Goal: Information Seeking & Learning: Learn about a topic

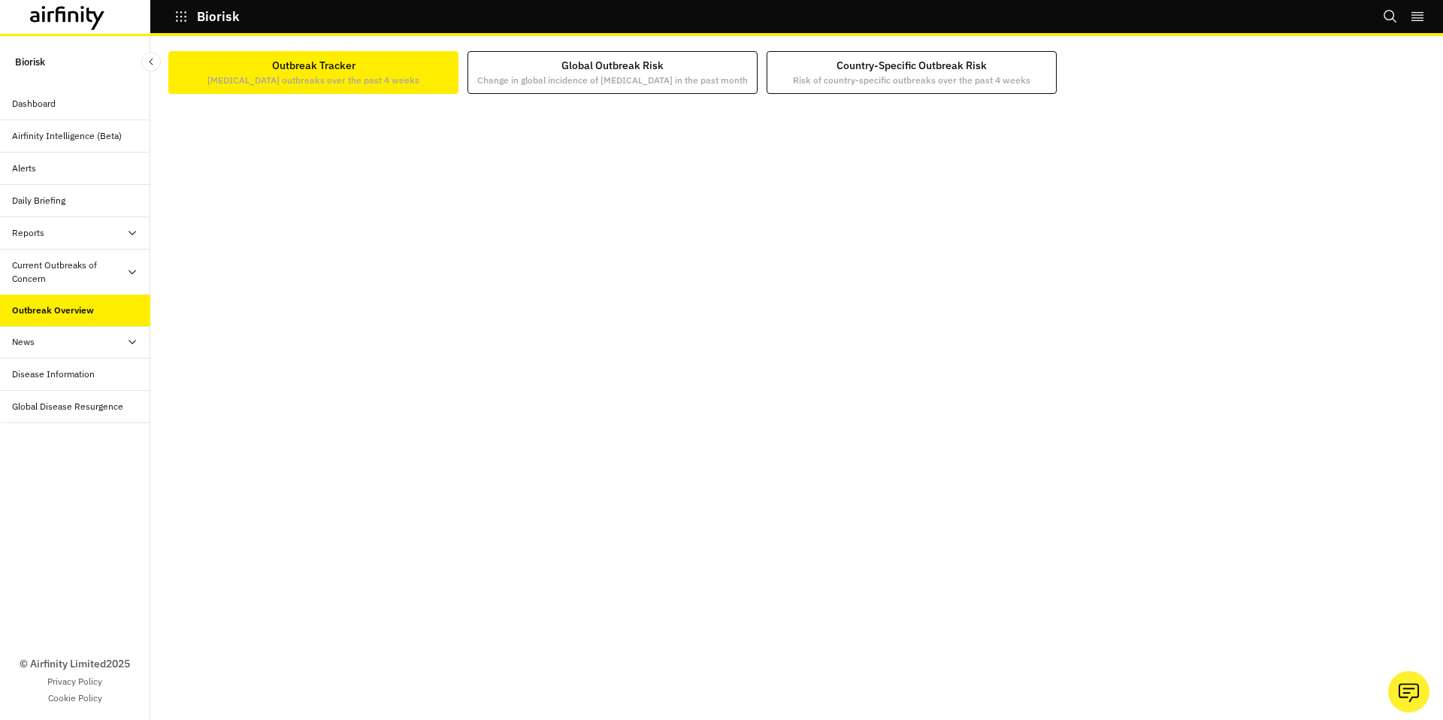
click at [32, 296] on div "Outbreak Overview" at bounding box center [75, 311] width 150 height 32
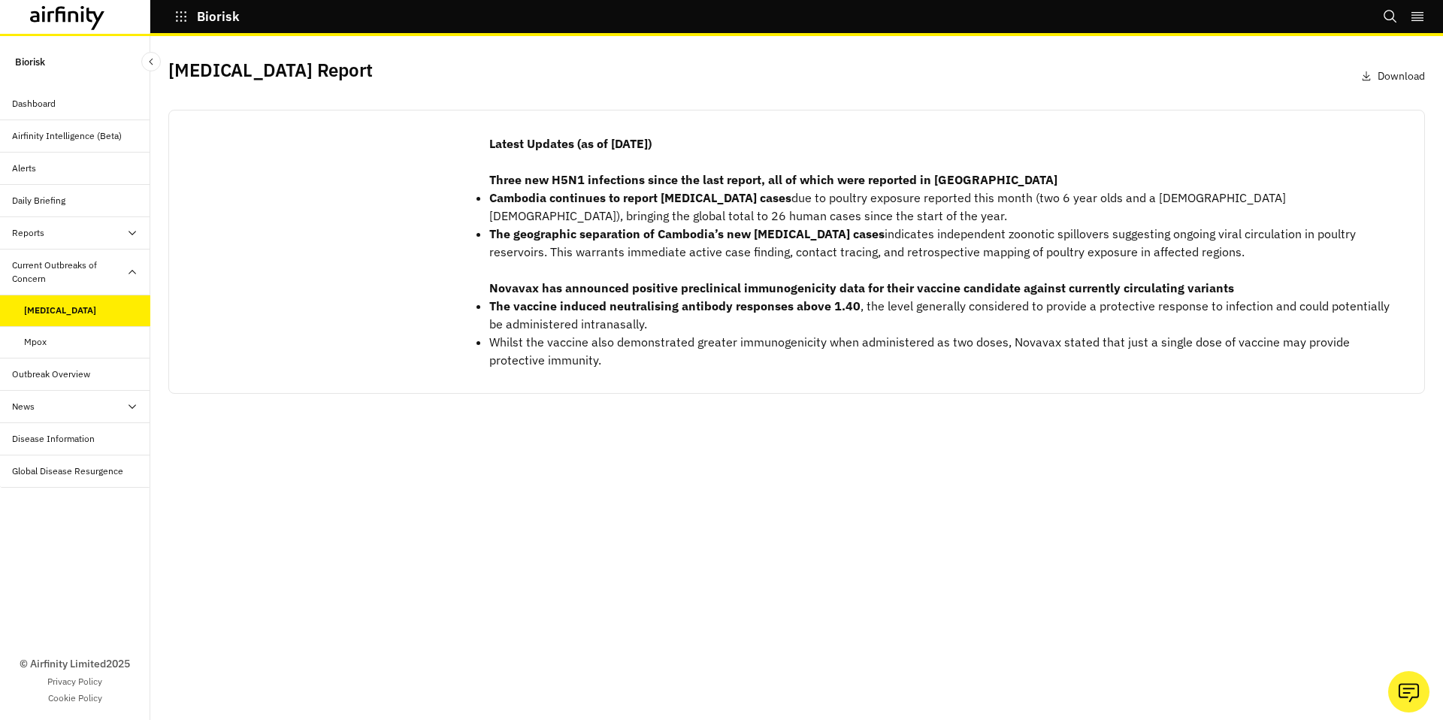
click at [83, 335] on div "Mpox" at bounding box center [87, 342] width 126 height 14
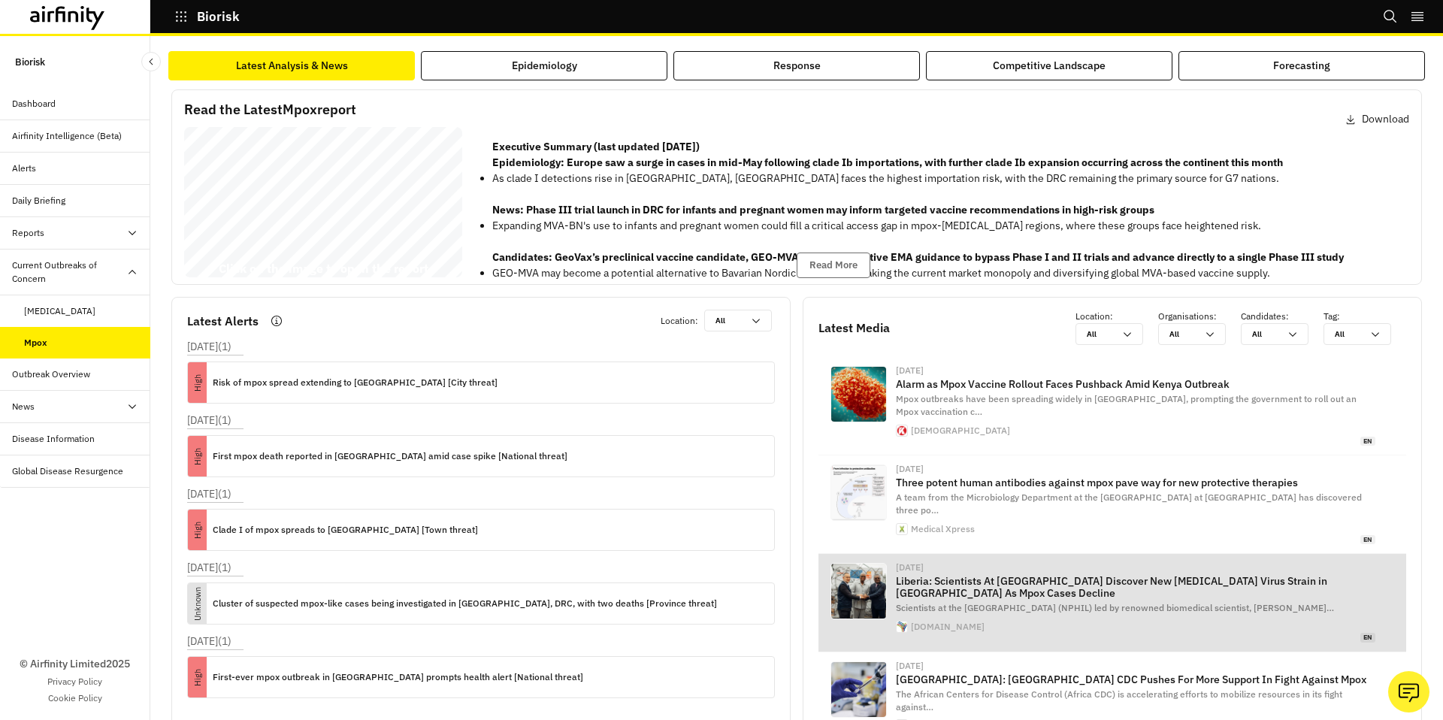
click at [834, 564] on img at bounding box center [858, 591] width 55 height 55
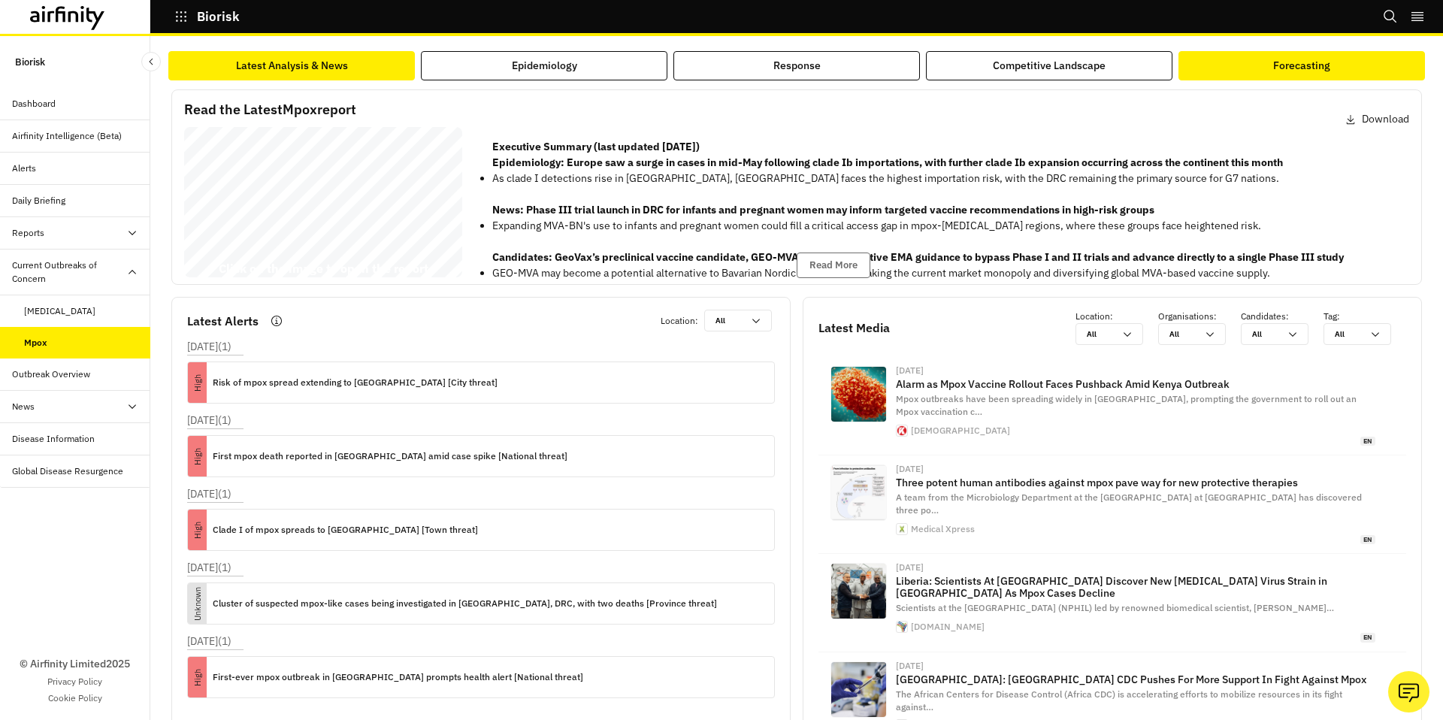
click at [1314, 67] on div "Forecasting" at bounding box center [1301, 66] width 57 height 16
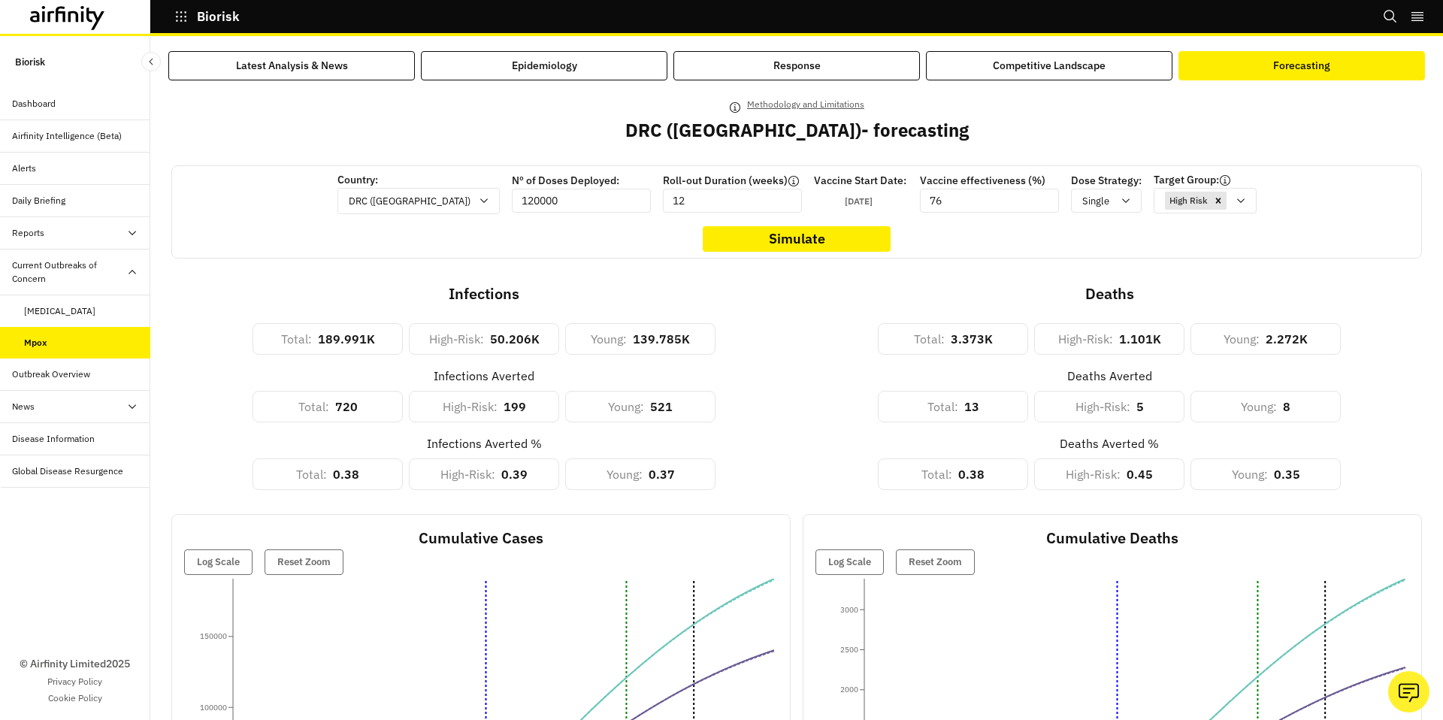
click at [114, 274] on div "Current Outbreaks of Concern" at bounding box center [69, 271] width 114 height 27
click at [89, 109] on div "Dashboard" at bounding box center [81, 104] width 138 height 14
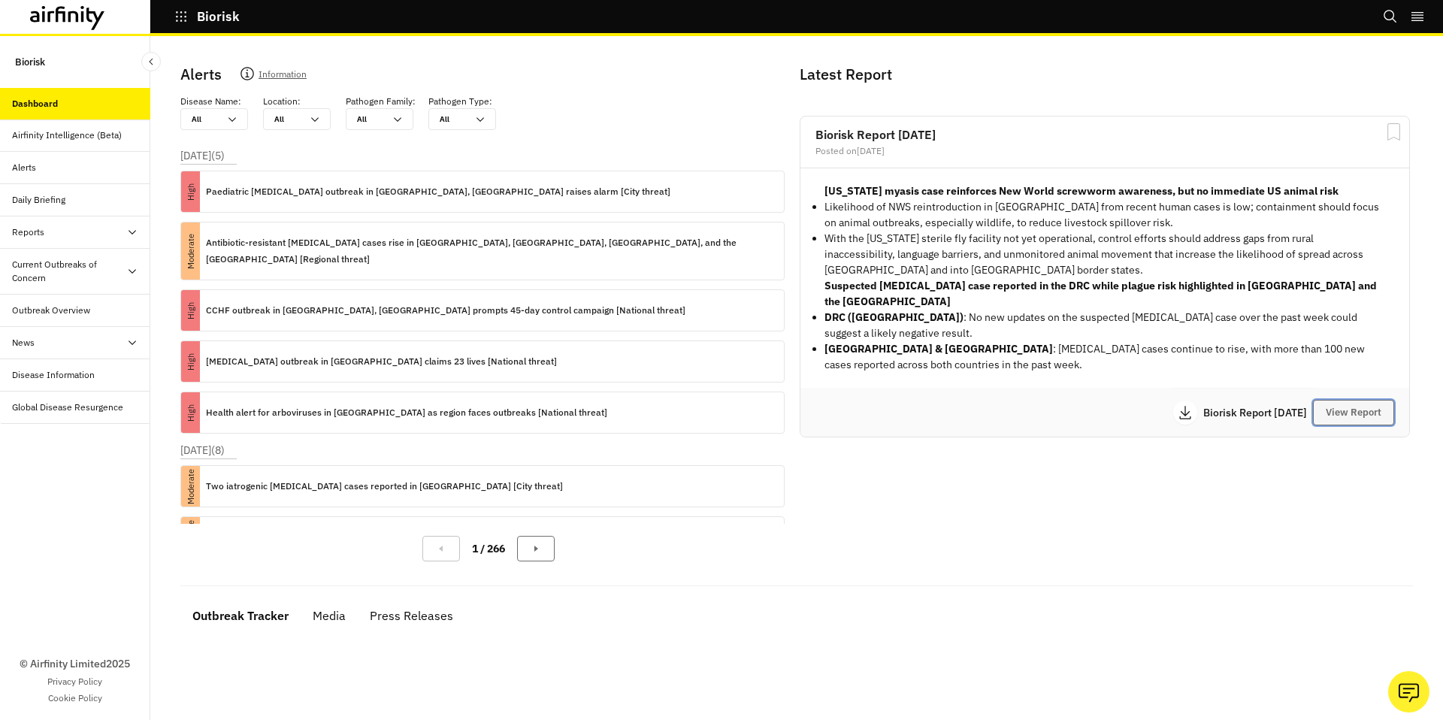
click at [1344, 400] on button "View Report" at bounding box center [1353, 413] width 81 height 26
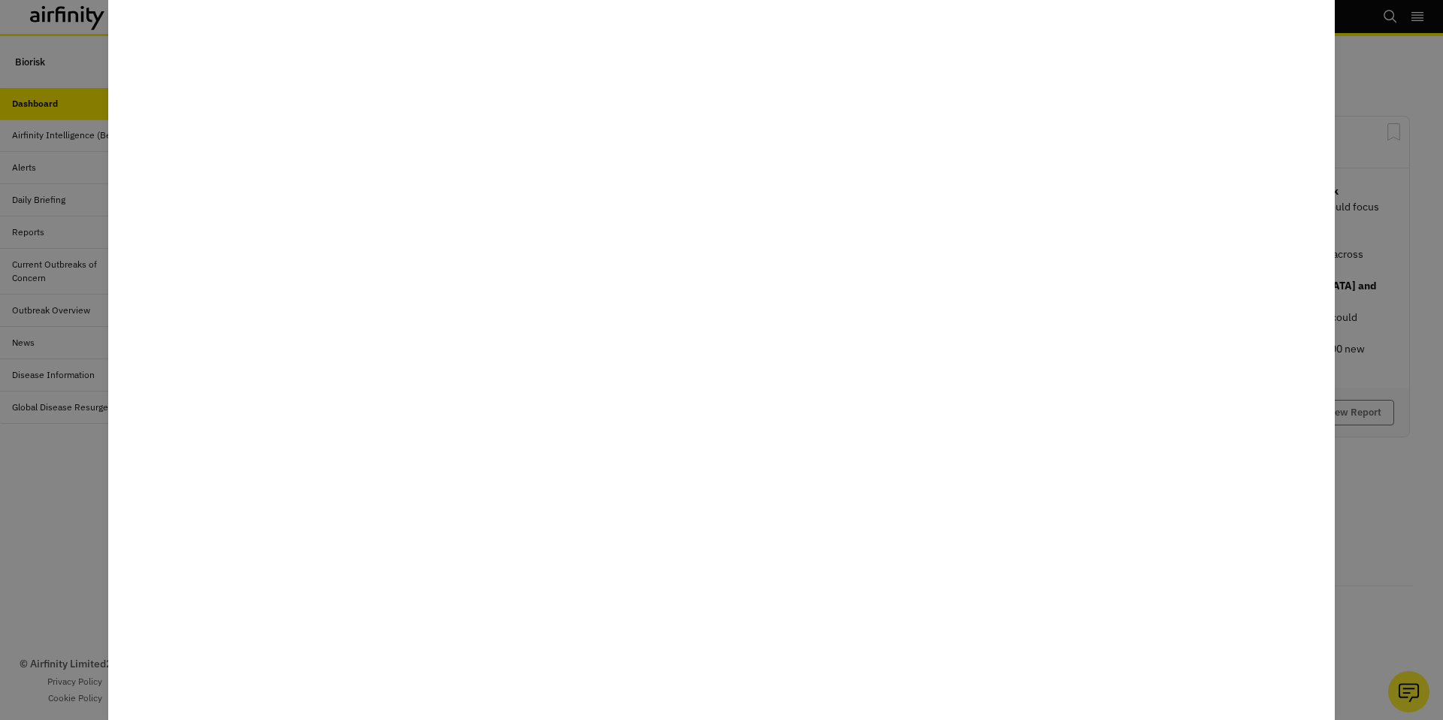
click at [1381, 298] on div at bounding box center [721, 360] width 1443 height 720
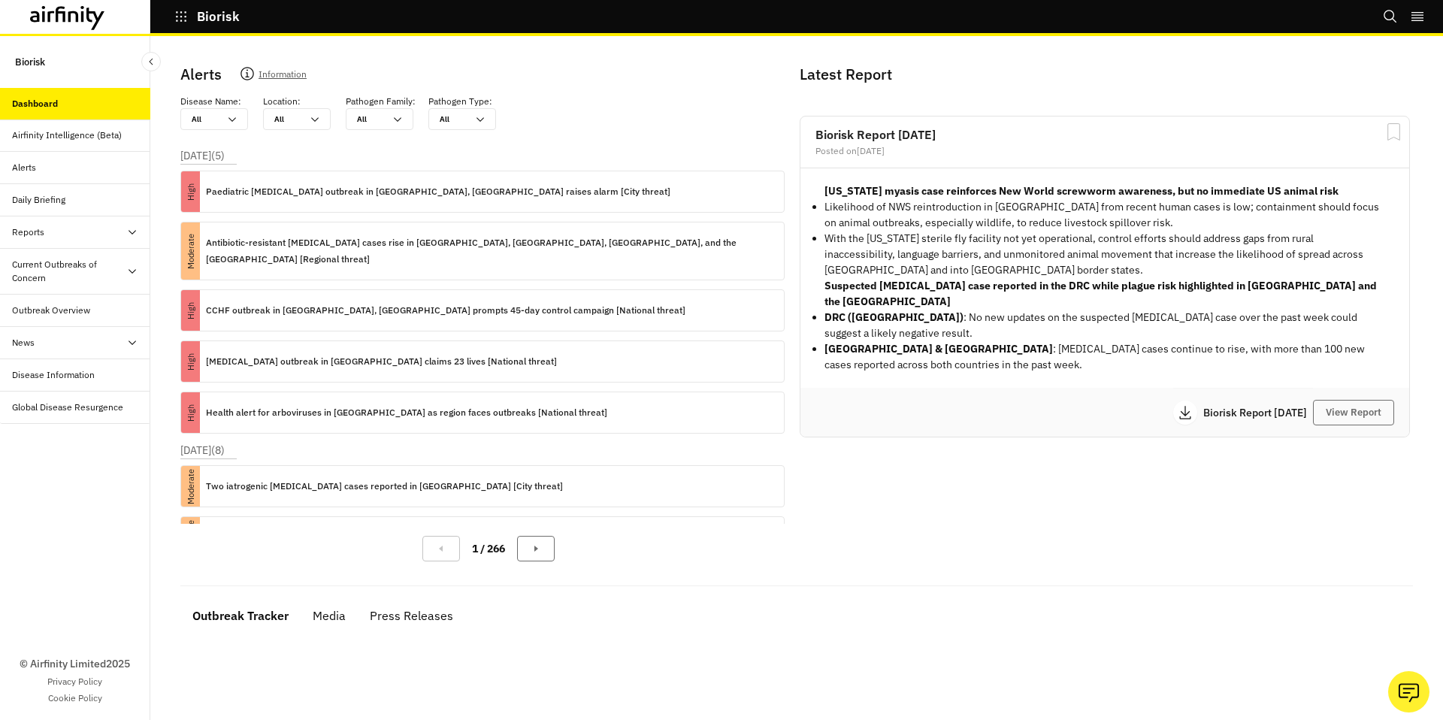
click at [91, 27] on icon at bounding box center [67, 18] width 75 height 24
click at [1383, 400] on button "View Report" at bounding box center [1353, 413] width 81 height 26
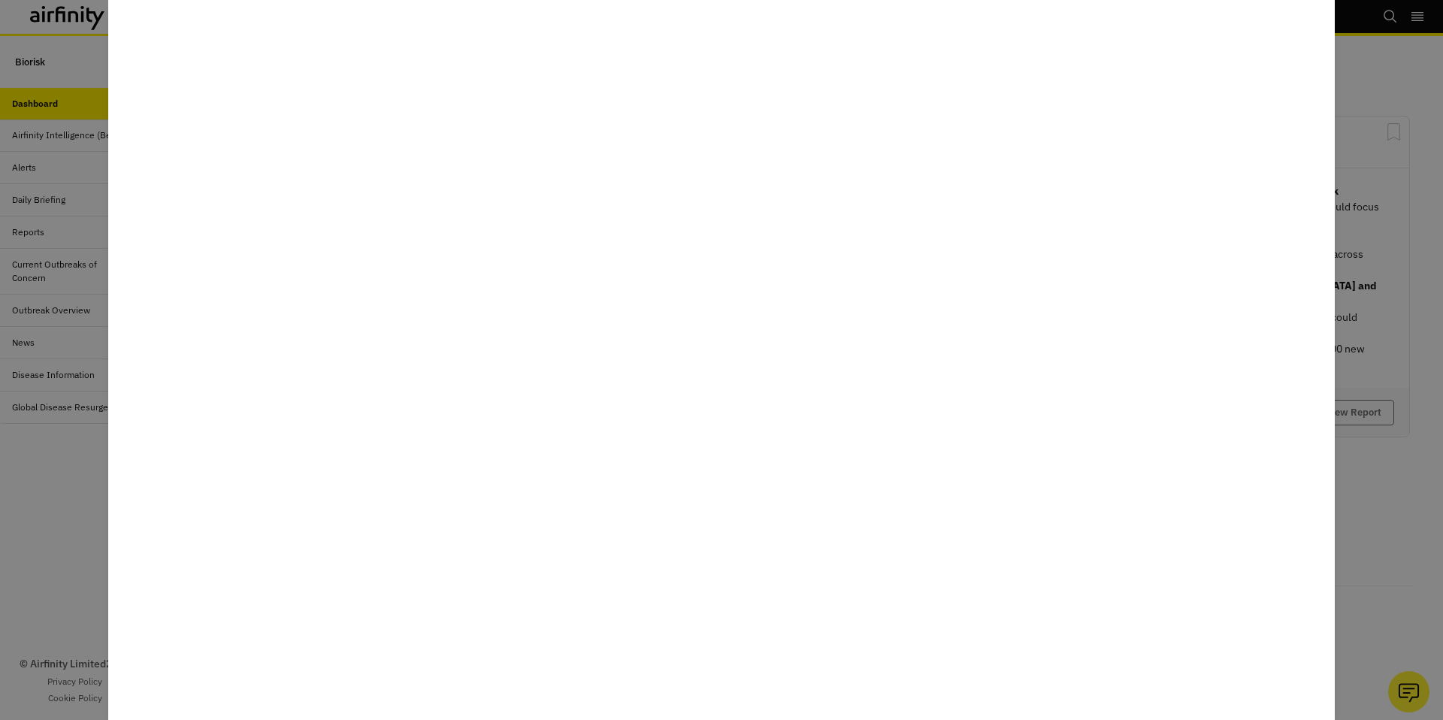
click at [1380, 323] on div at bounding box center [721, 360] width 1443 height 720
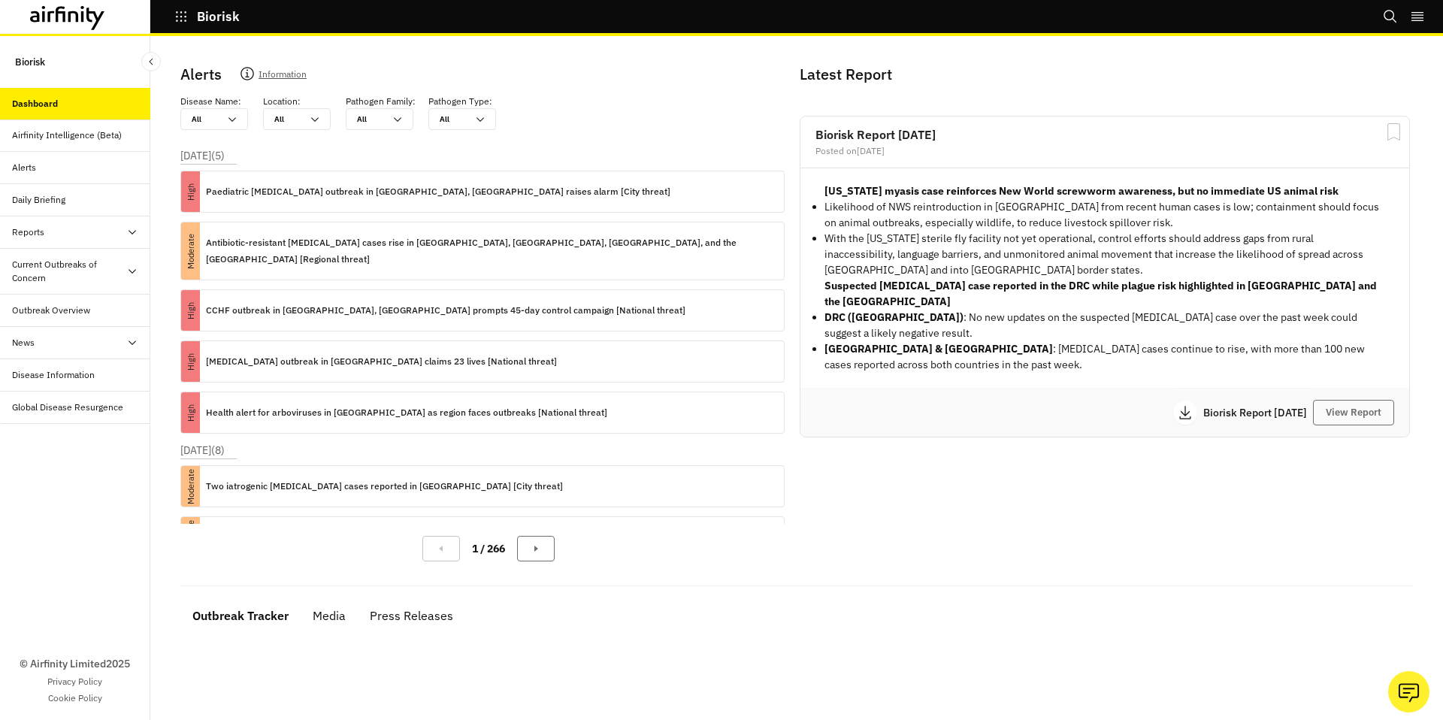
click at [58, 235] on div "Reports" at bounding box center [81, 232] width 138 height 14
click at [57, 267] on div "Reports" at bounding box center [87, 265] width 126 height 14
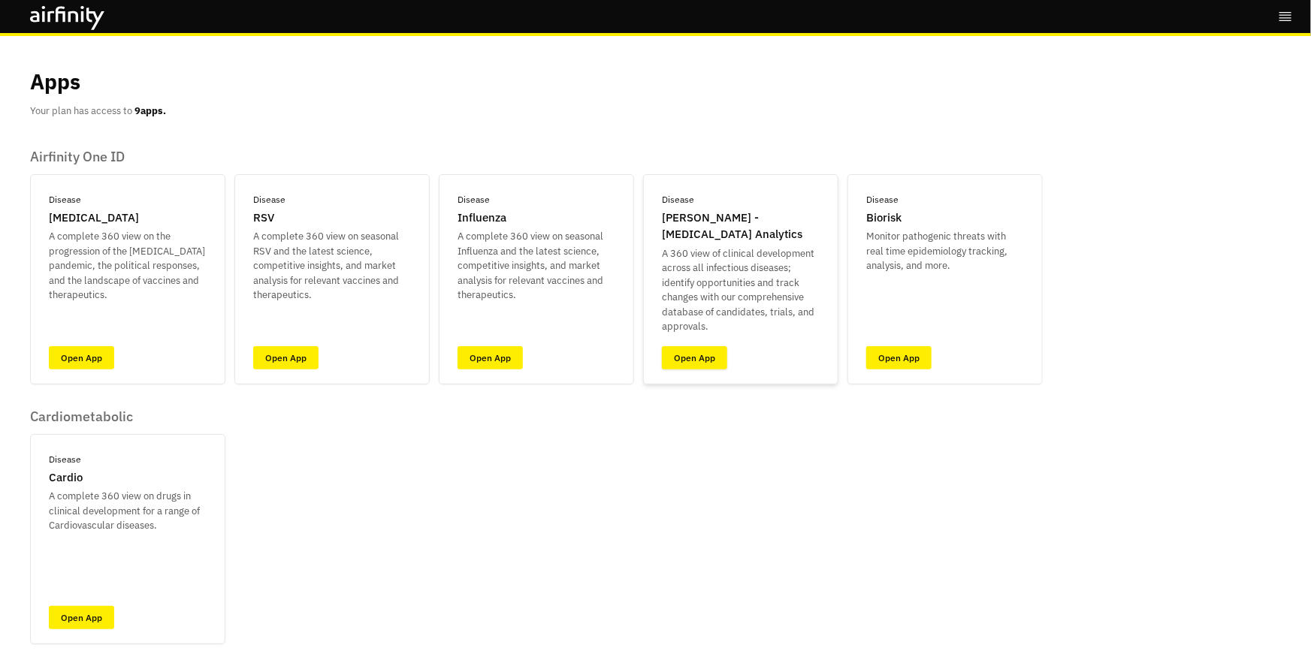
click at [706, 361] on link "Open App" at bounding box center [694, 357] width 65 height 23
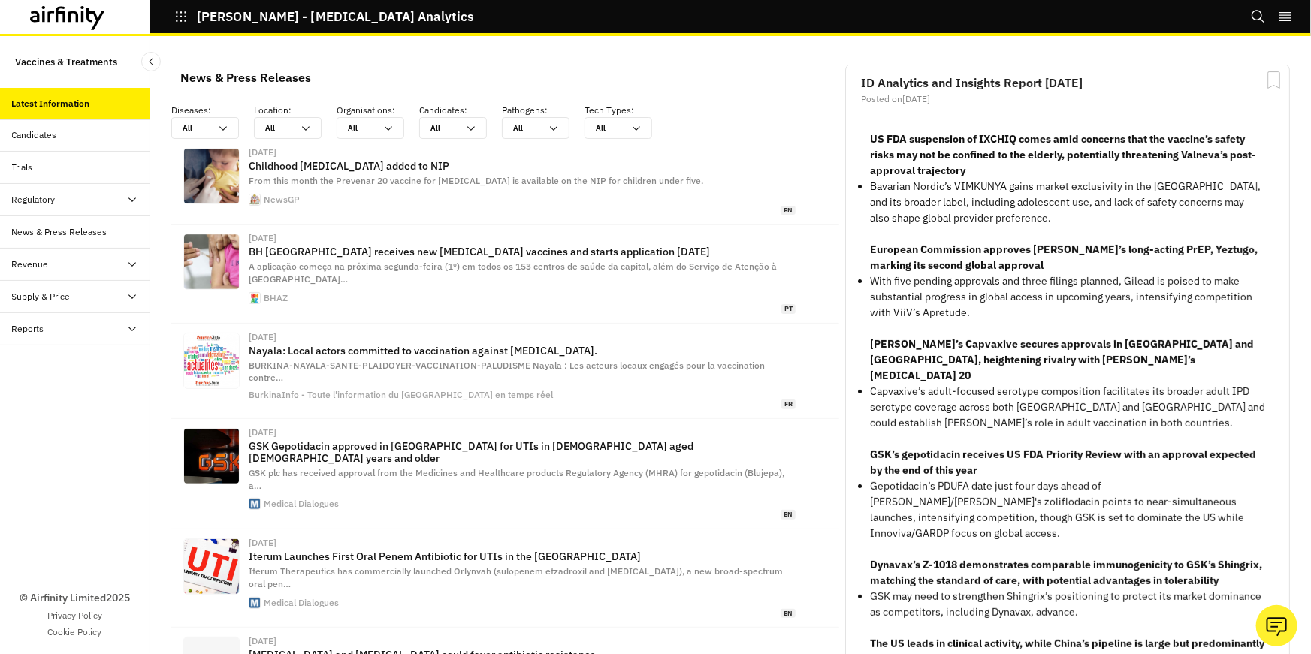
scroll to position [8, 0]
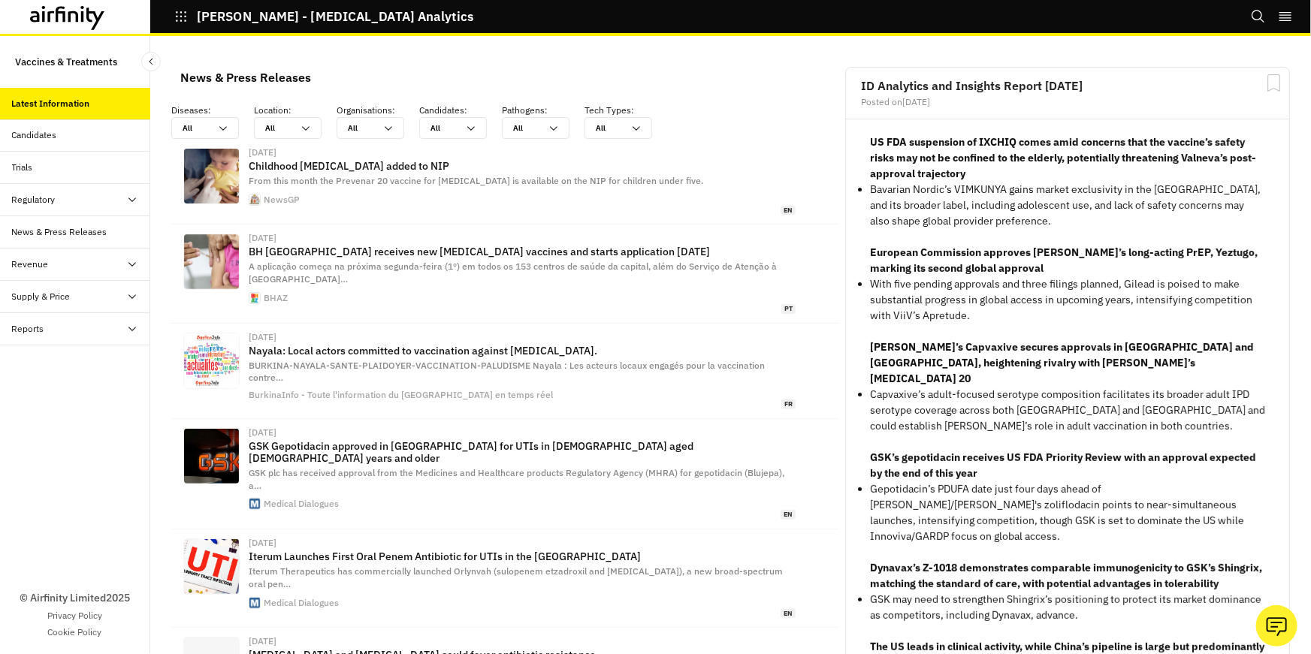
click at [39, 142] on div "Candidates" at bounding box center [75, 135] width 150 height 32
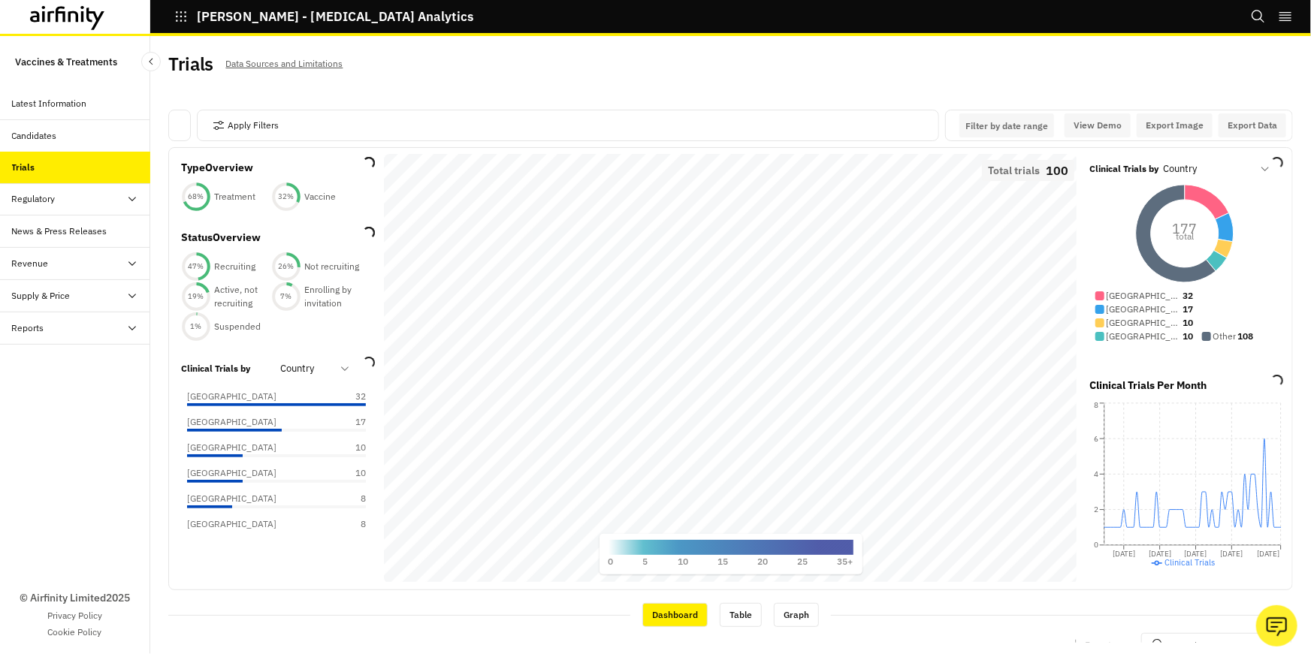
scroll to position [3, 0]
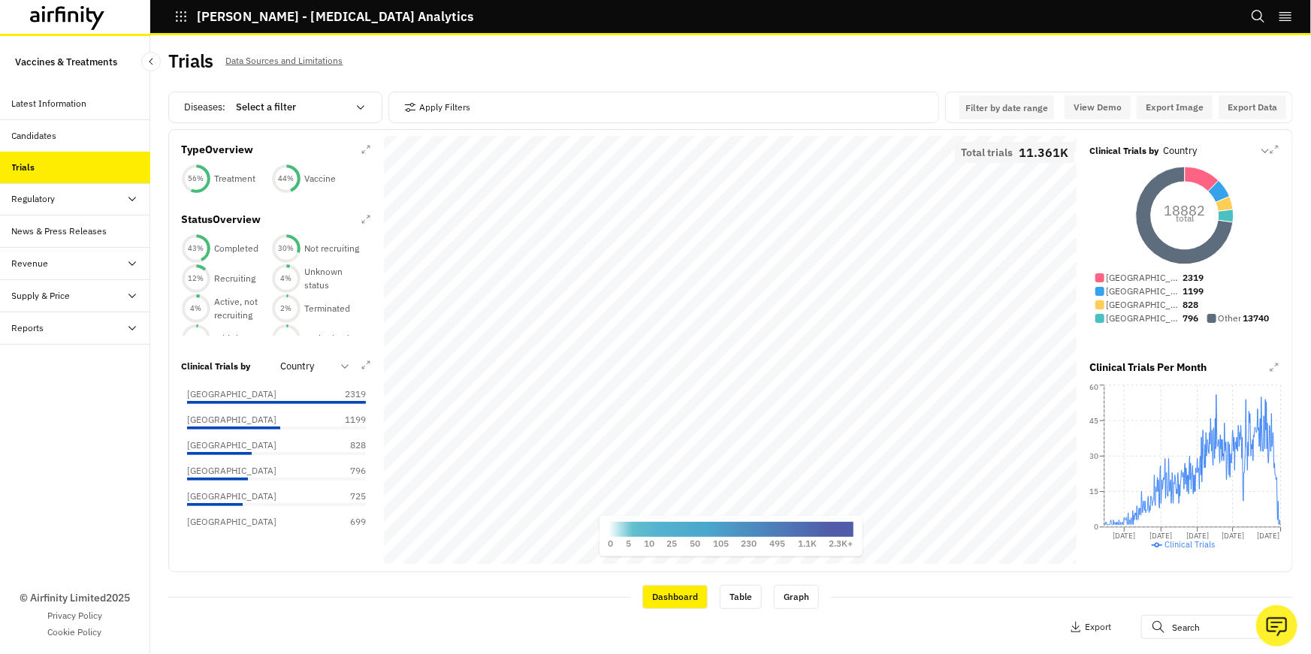
click at [343, 113] on div at bounding box center [291, 107] width 111 height 18
type input "den"
click at [335, 165] on div "Dengue" at bounding box center [304, 171] width 133 height 15
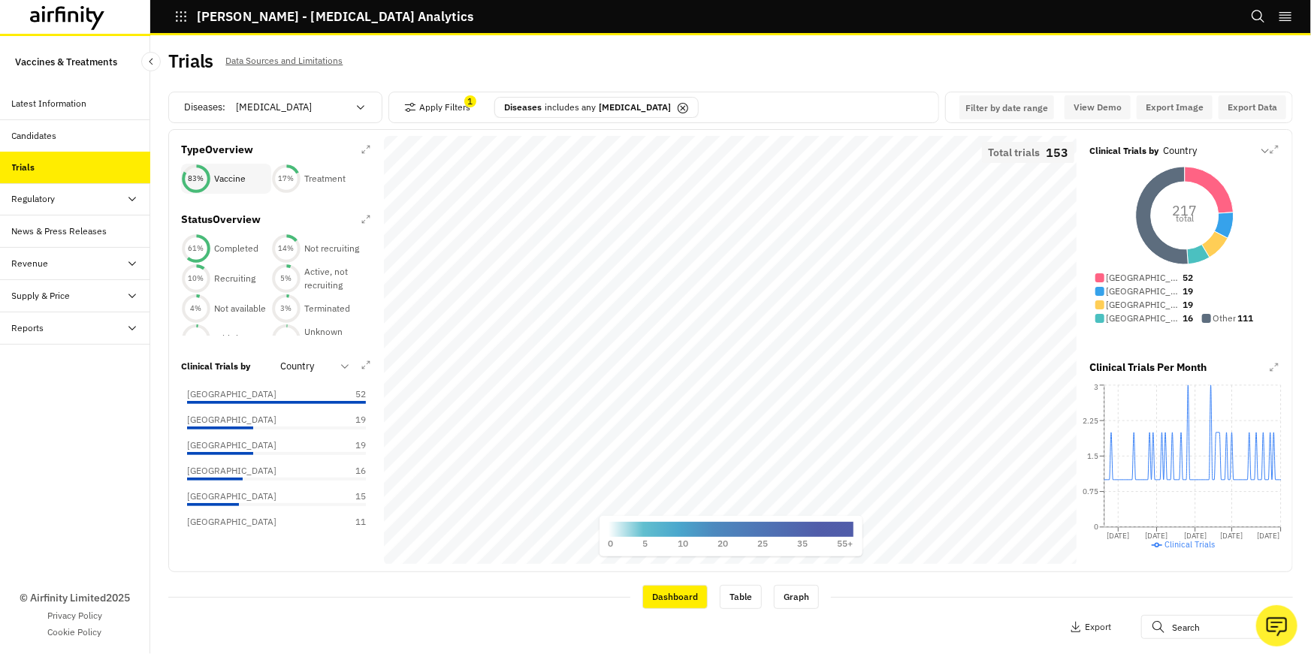
click at [234, 183] on p "Vaccine" at bounding box center [230, 179] width 32 height 14
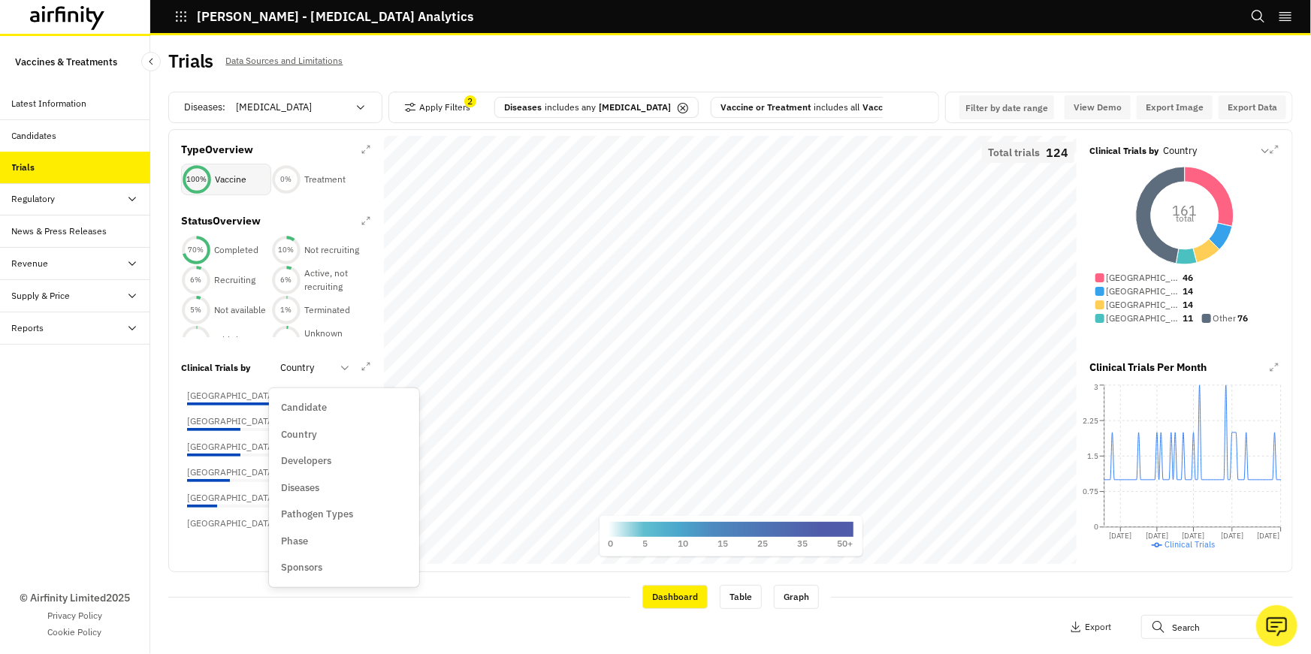
click at [318, 373] on div at bounding box center [305, 368] width 51 height 18
click at [328, 410] on div "Candidate" at bounding box center [344, 407] width 126 height 15
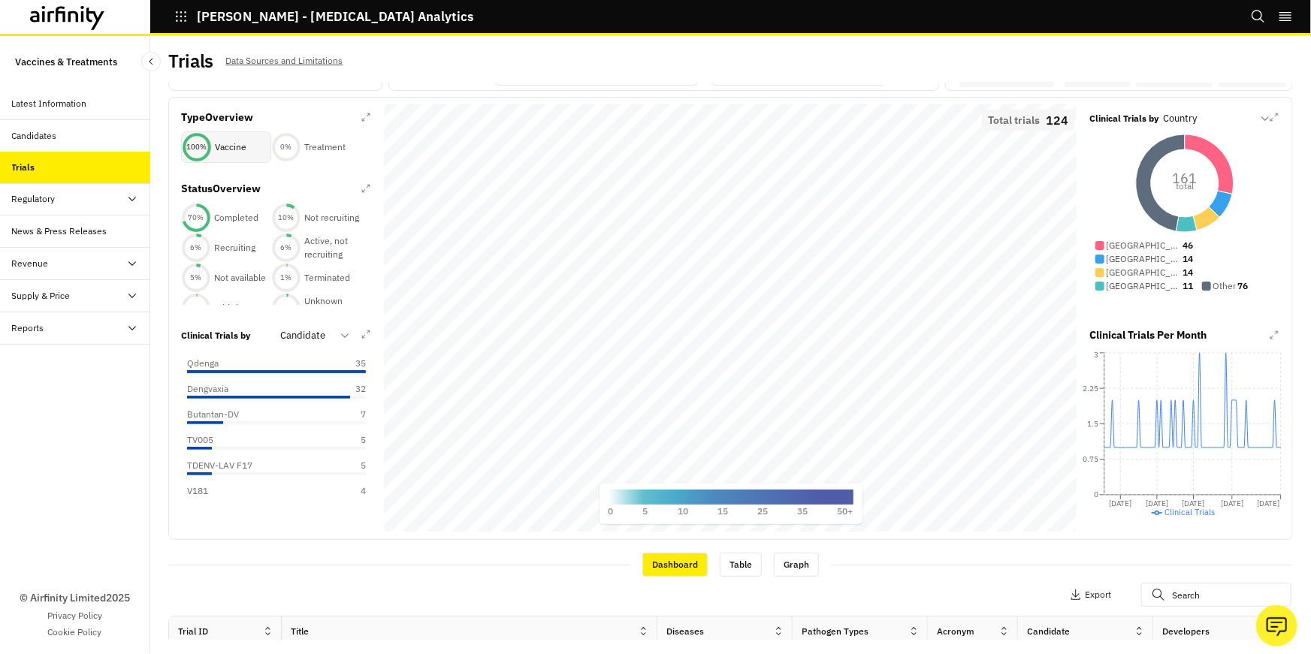
scroll to position [30, 0]
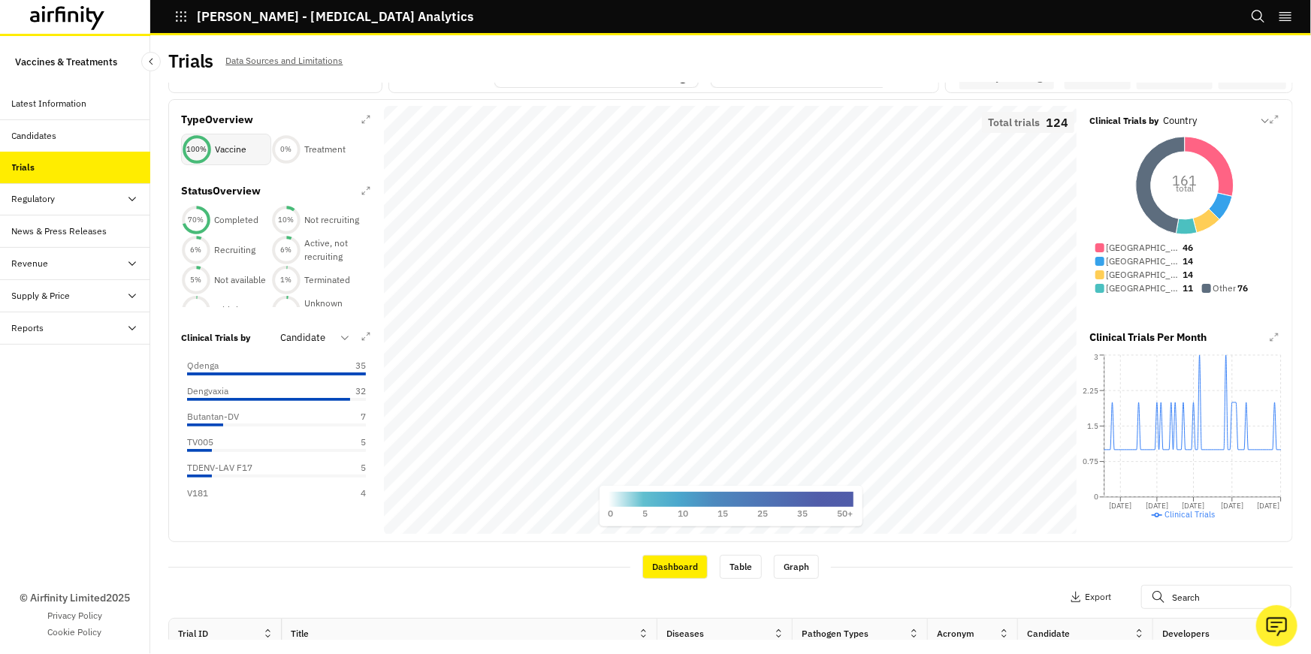
click at [75, 201] on div "Regulatory" at bounding box center [81, 199] width 138 height 14
click at [74, 237] on div "Table" at bounding box center [87, 232] width 126 height 14
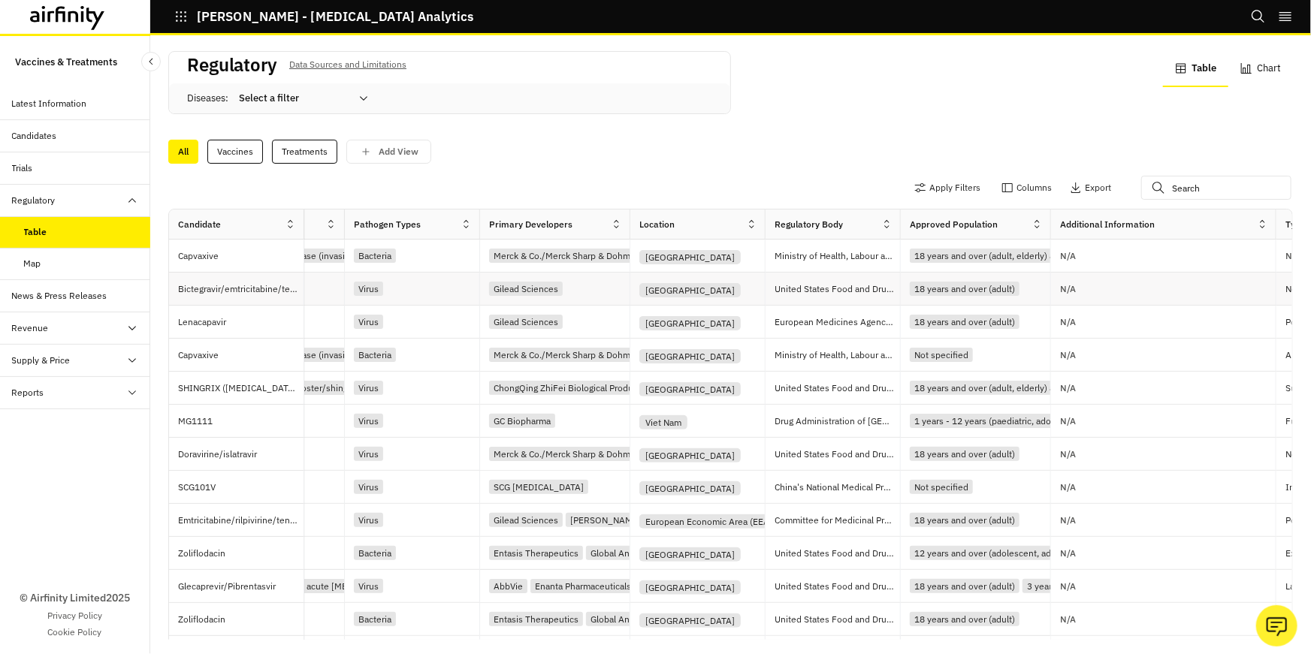
scroll to position [0, 122]
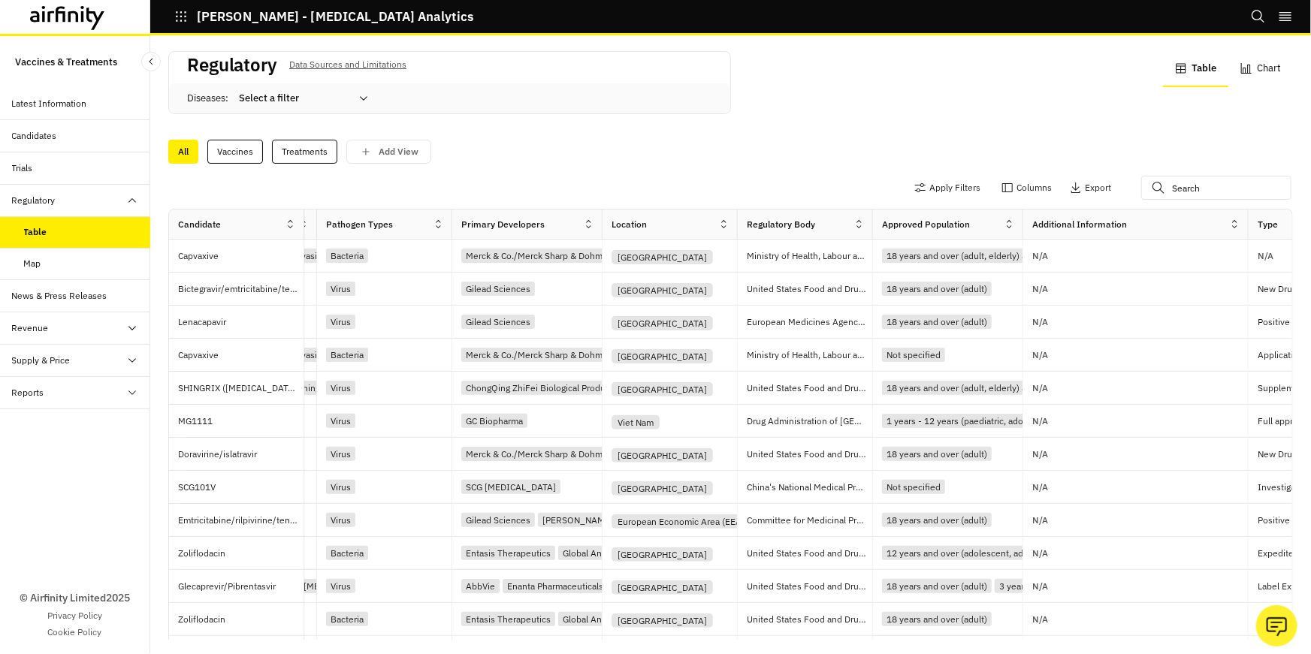
click at [344, 104] on div at bounding box center [294, 98] width 111 height 18
type input "chi"
drag, startPoint x: 346, startPoint y: 164, endPoint x: 818, endPoint y: 208, distance: 473.9
click at [346, 164] on div "Chikungunya" at bounding box center [304, 162] width 126 height 15
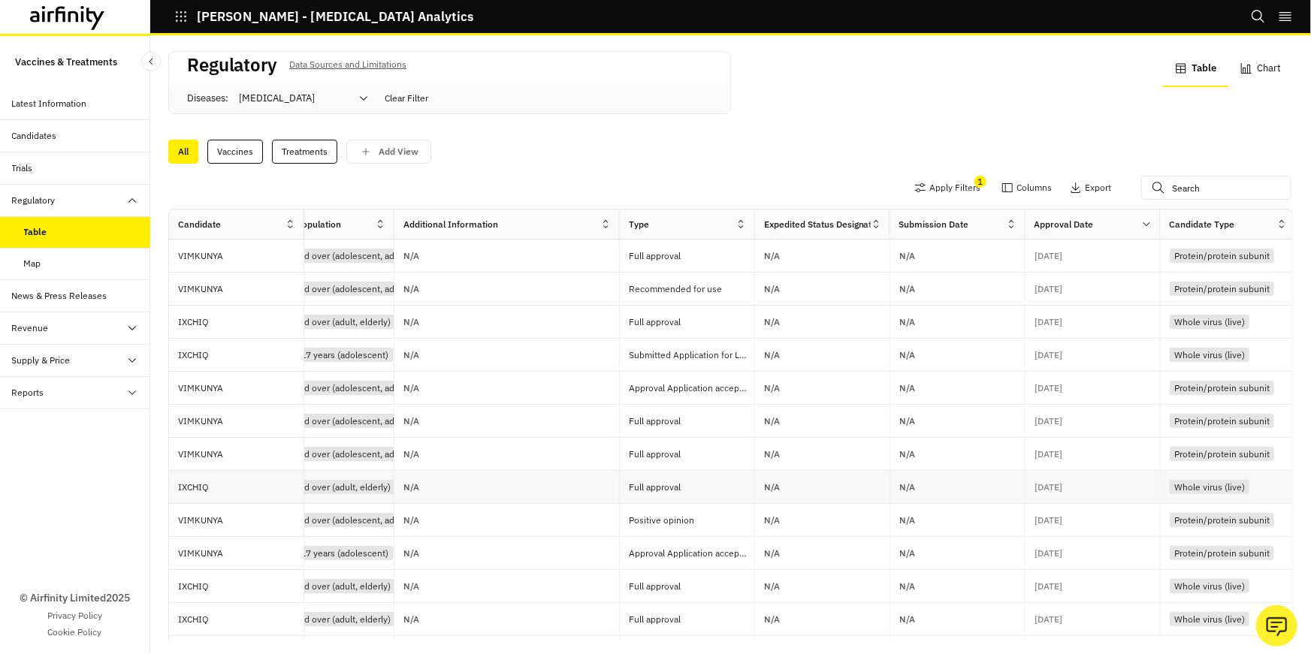
scroll to position [0, 0]
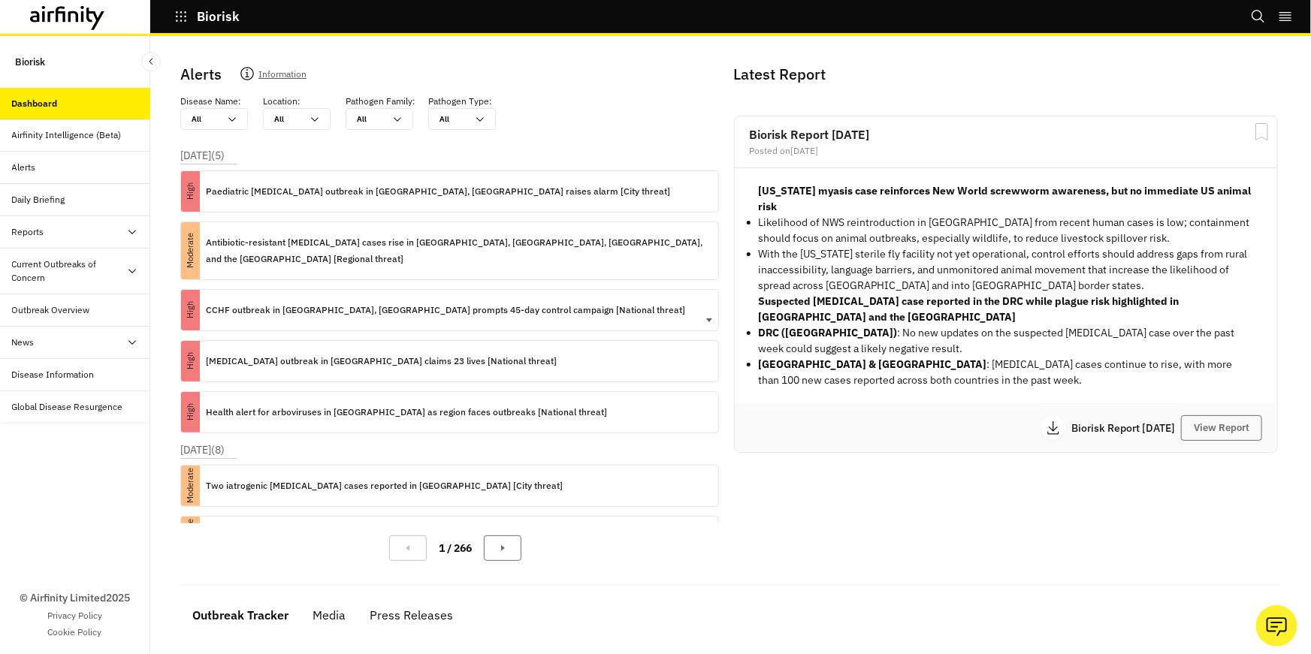
drag, startPoint x: 321, startPoint y: 295, endPoint x: 388, endPoint y: 304, distance: 68.2
click at [321, 302] on p "CCHF outbreak in [GEOGRAPHIC_DATA], [GEOGRAPHIC_DATA] prompts 45-day control ca…" at bounding box center [445, 310] width 479 height 17
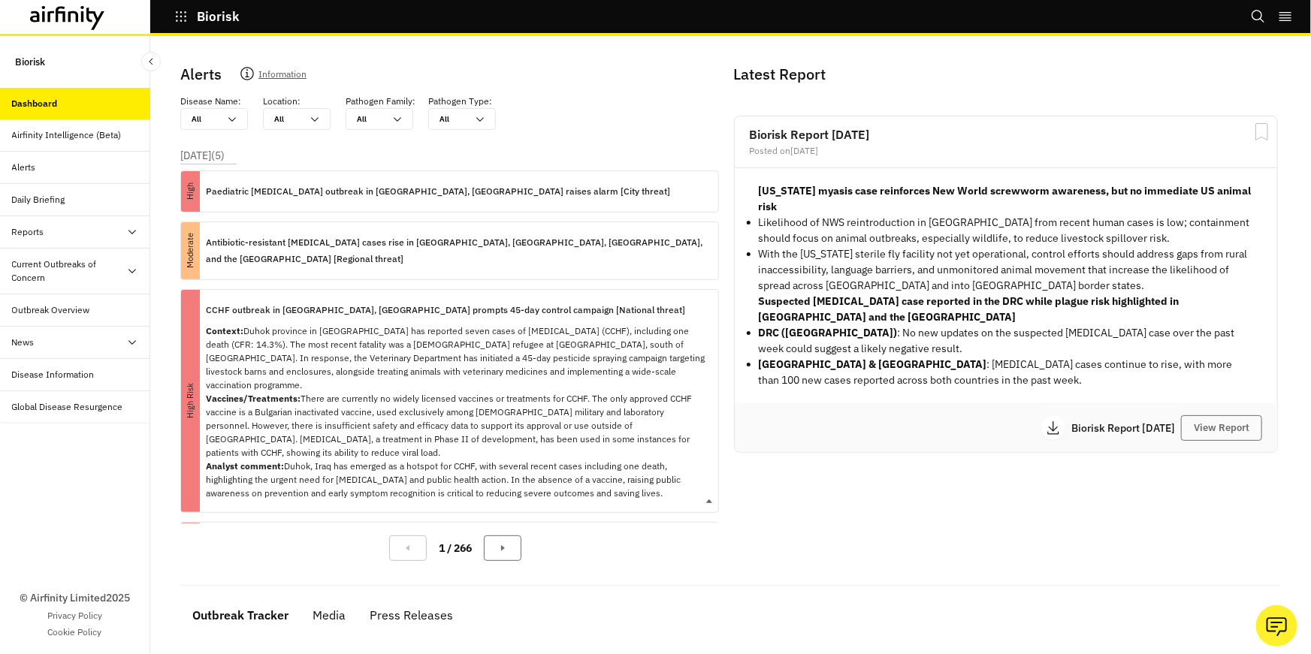
click at [281, 325] on p "Context: Duhok province in Iraq has reported seven cases of Crimean-Congo hemor…" at bounding box center [456, 413] width 500 height 176
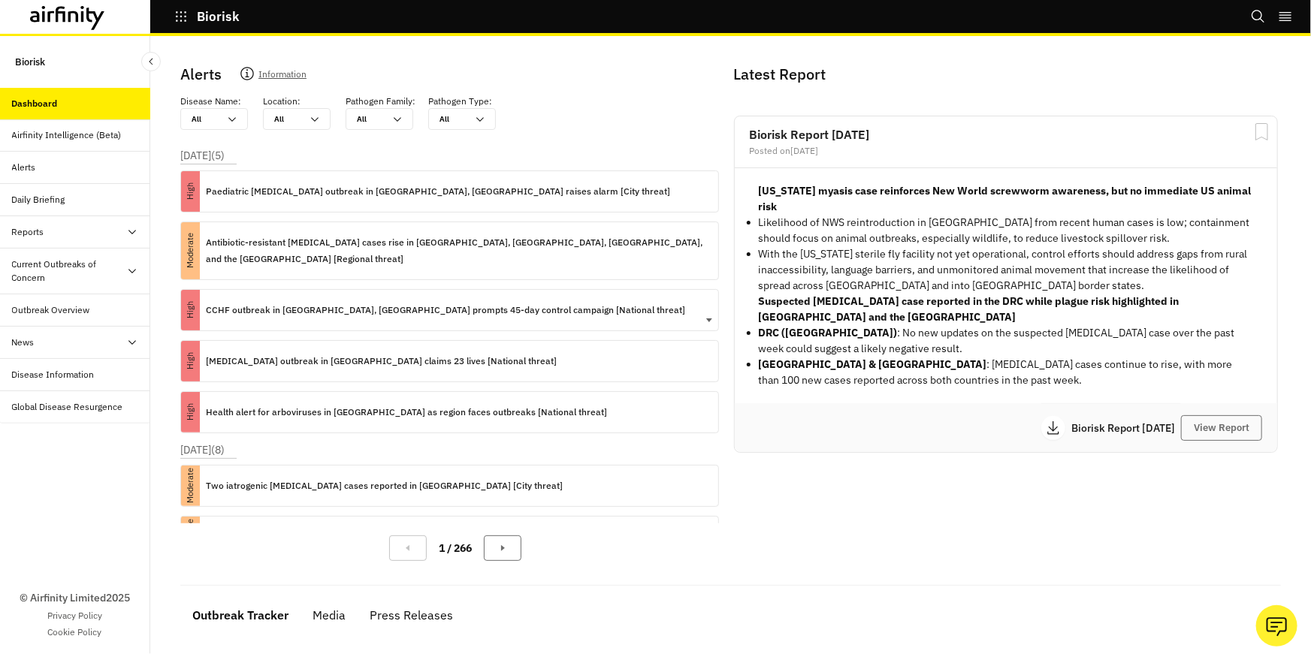
click at [276, 307] on div "CCHF outbreak in Duhok, Iraq prompts 45-day control campaign [National threat]" at bounding box center [445, 310] width 479 height 41
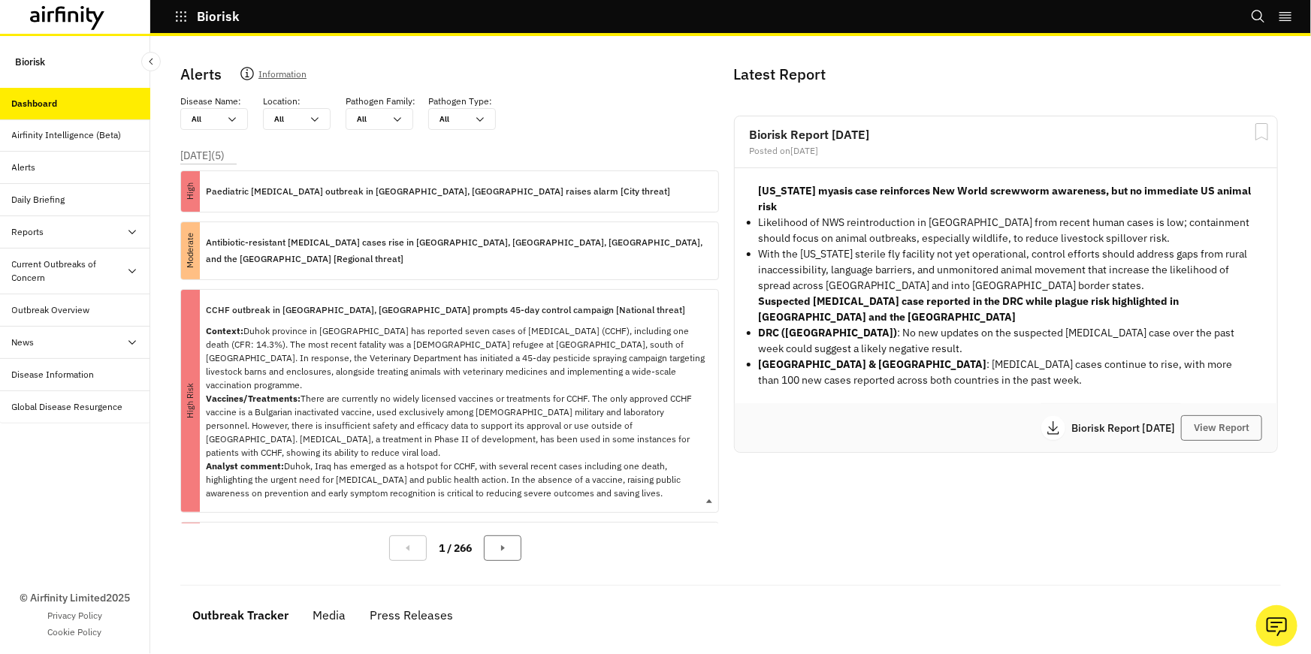
click at [352, 325] on p "Context: Duhok province in Iraq has reported seven cases of Crimean-Congo hemor…" at bounding box center [456, 413] width 500 height 176
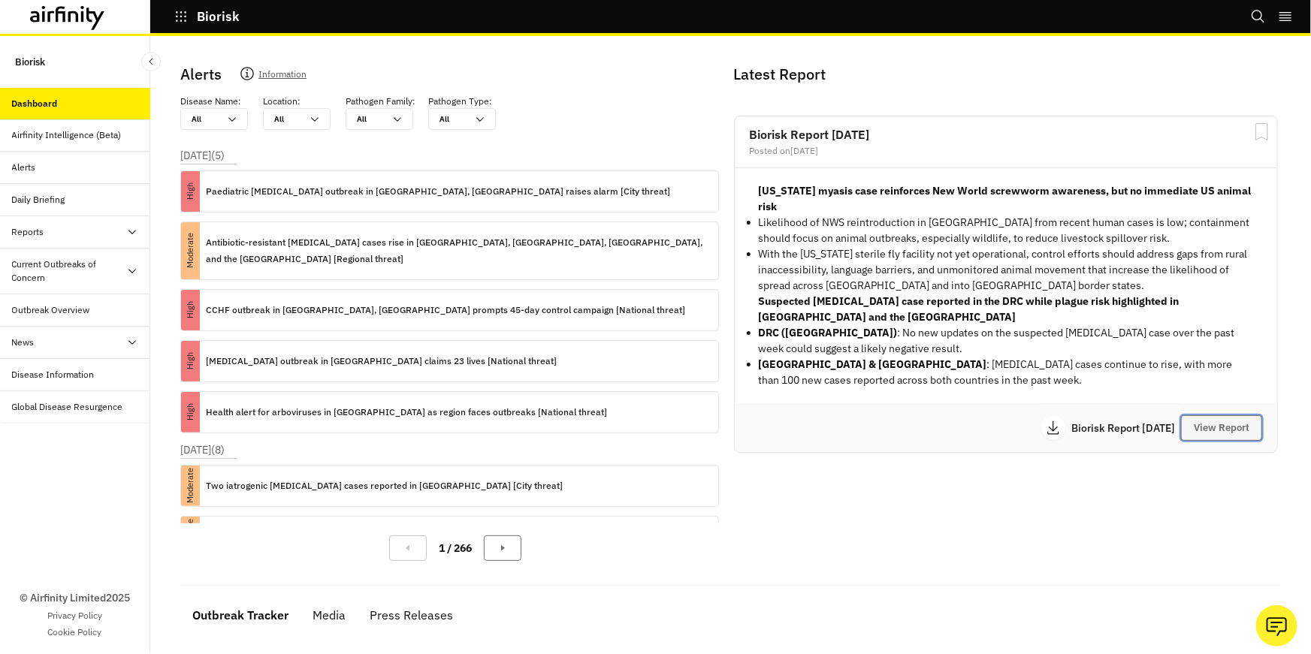
click at [1228, 418] on button "View Report" at bounding box center [1221, 429] width 81 height 26
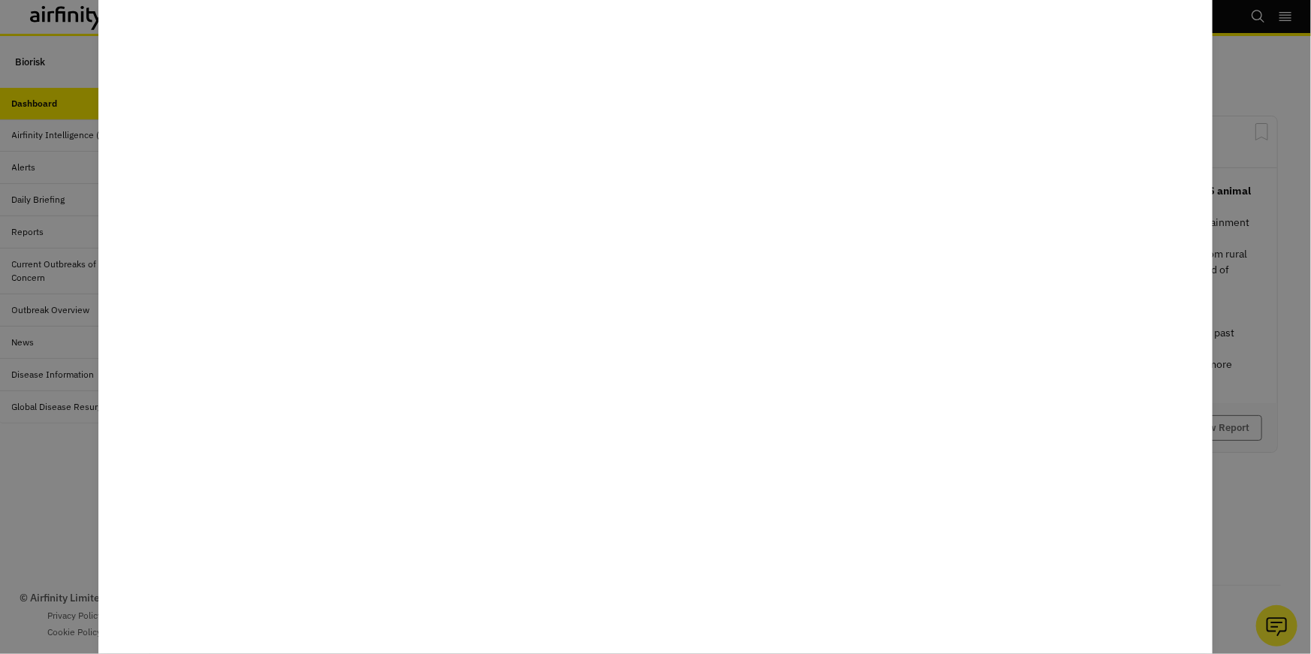
click at [1249, 289] on div at bounding box center [655, 327] width 1311 height 654
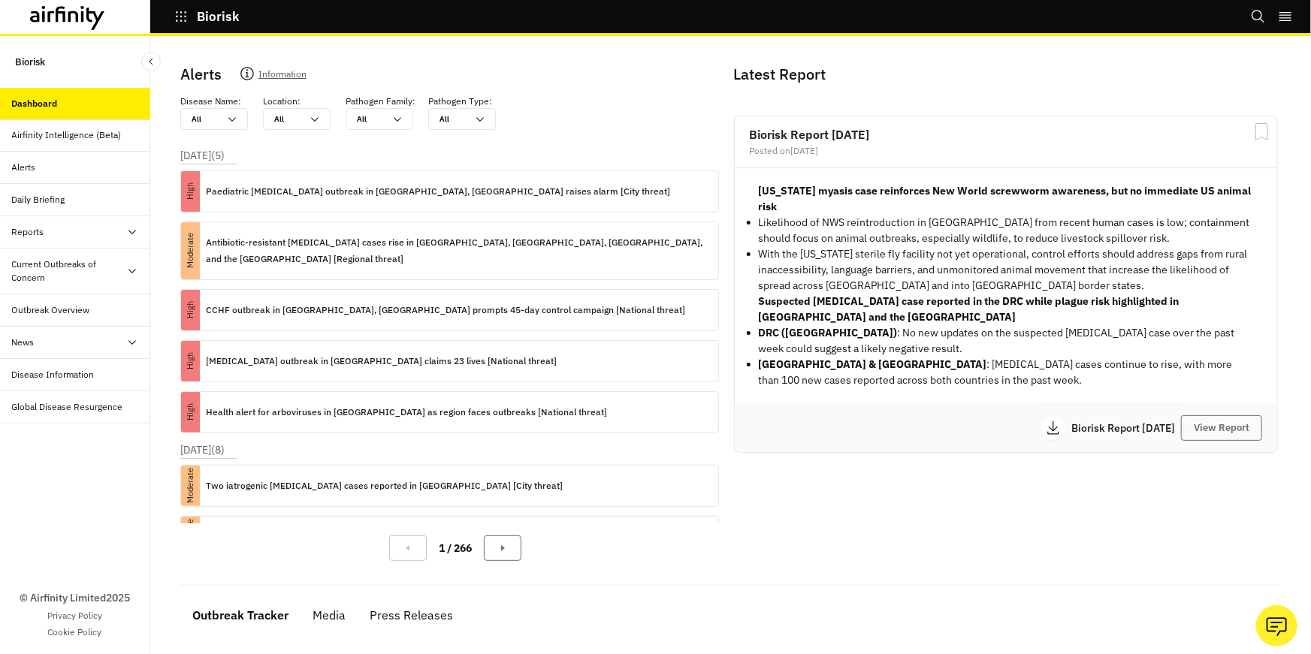
click at [128, 235] on icon at bounding box center [132, 232] width 12 height 12
click at [107, 270] on div "Reports" at bounding box center [87, 265] width 126 height 14
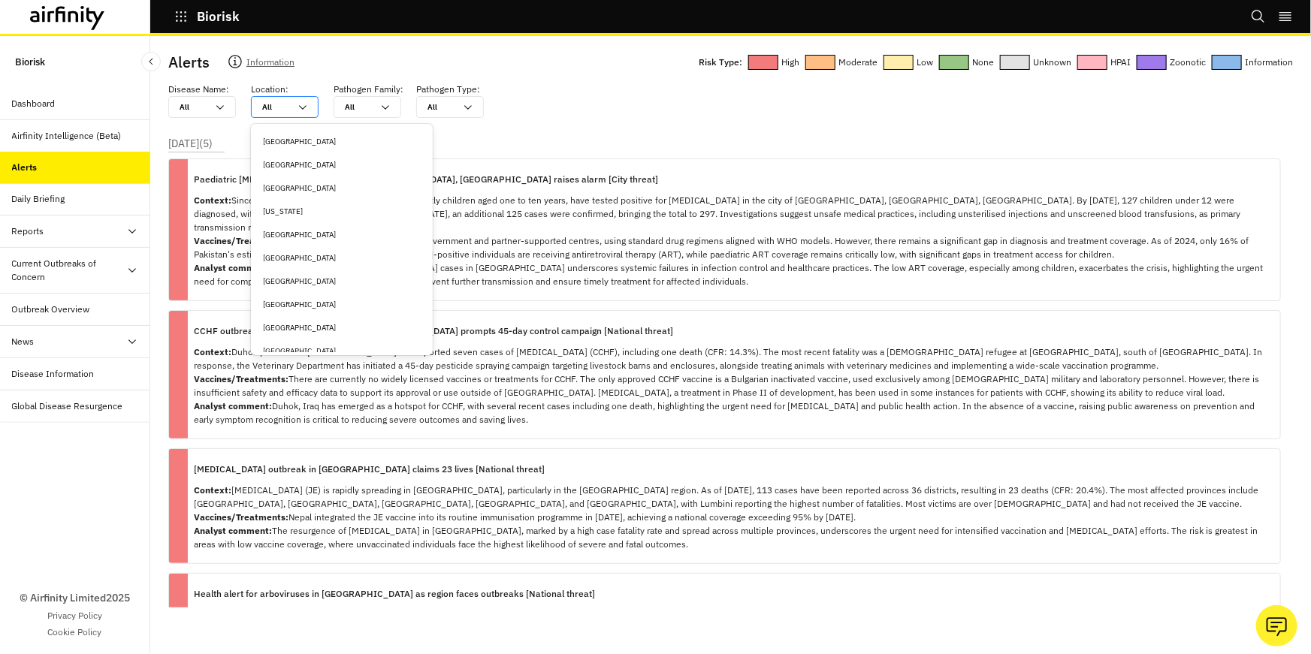
click at [276, 115] on div "All All" at bounding box center [274, 107] width 45 height 20
type input "u"
type input "un"
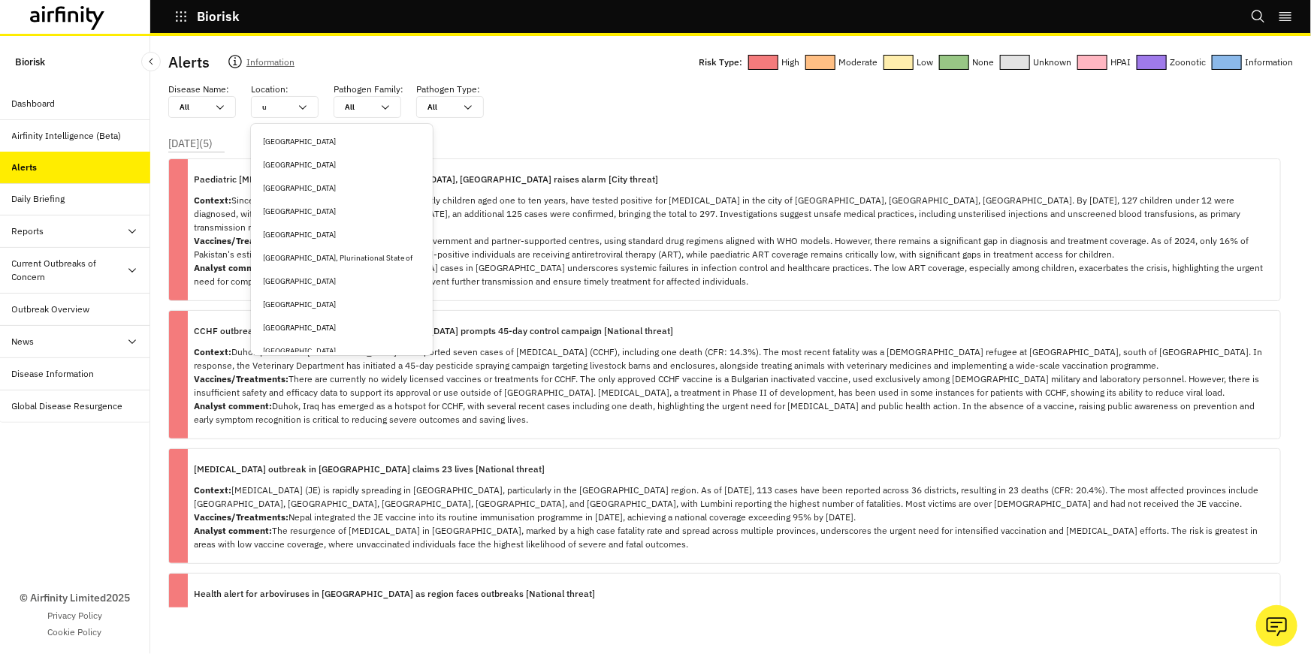
type input "un"
type input "uni"
click at [326, 260] on div "United States" at bounding box center [342, 257] width 158 height 11
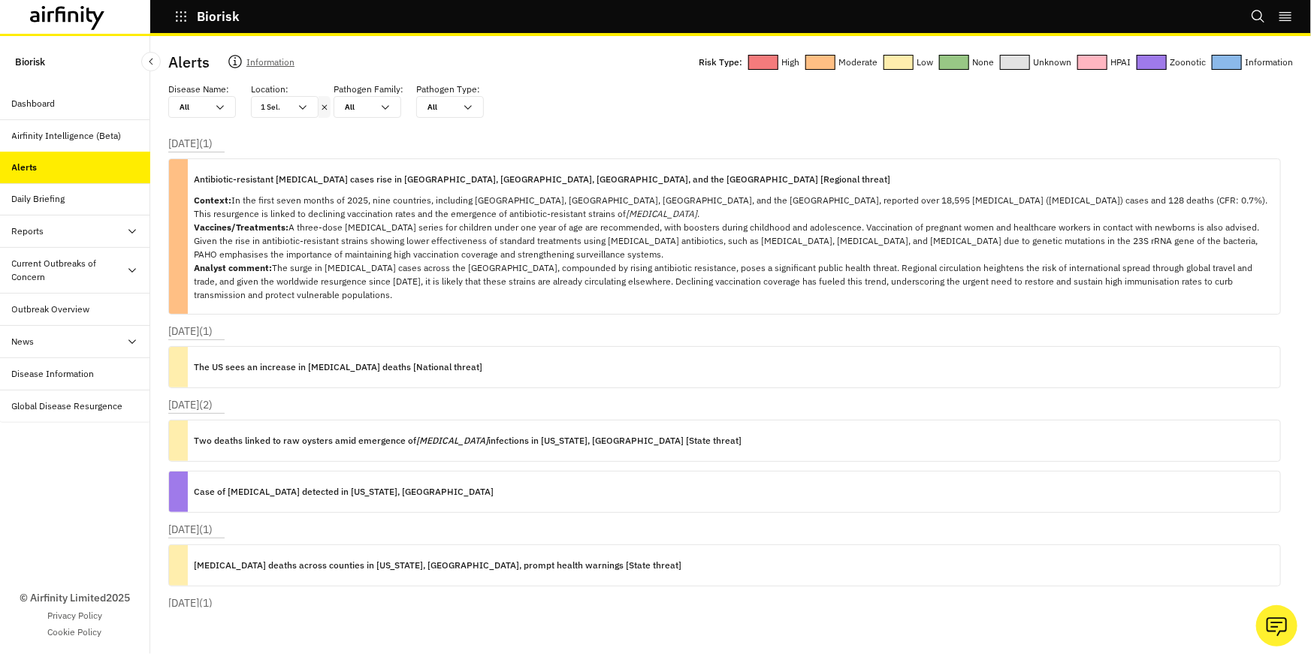
click at [55, 23] on icon at bounding box center [67, 18] width 75 height 24
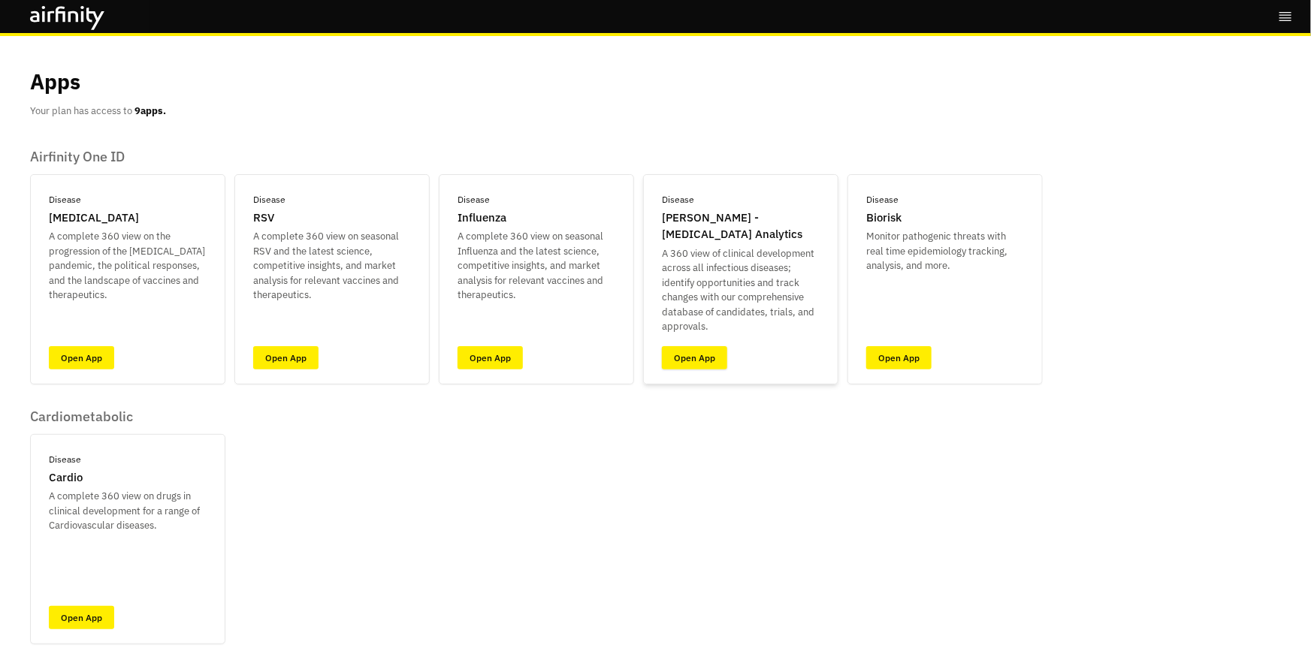
click at [679, 350] on link "Open App" at bounding box center [694, 357] width 65 height 23
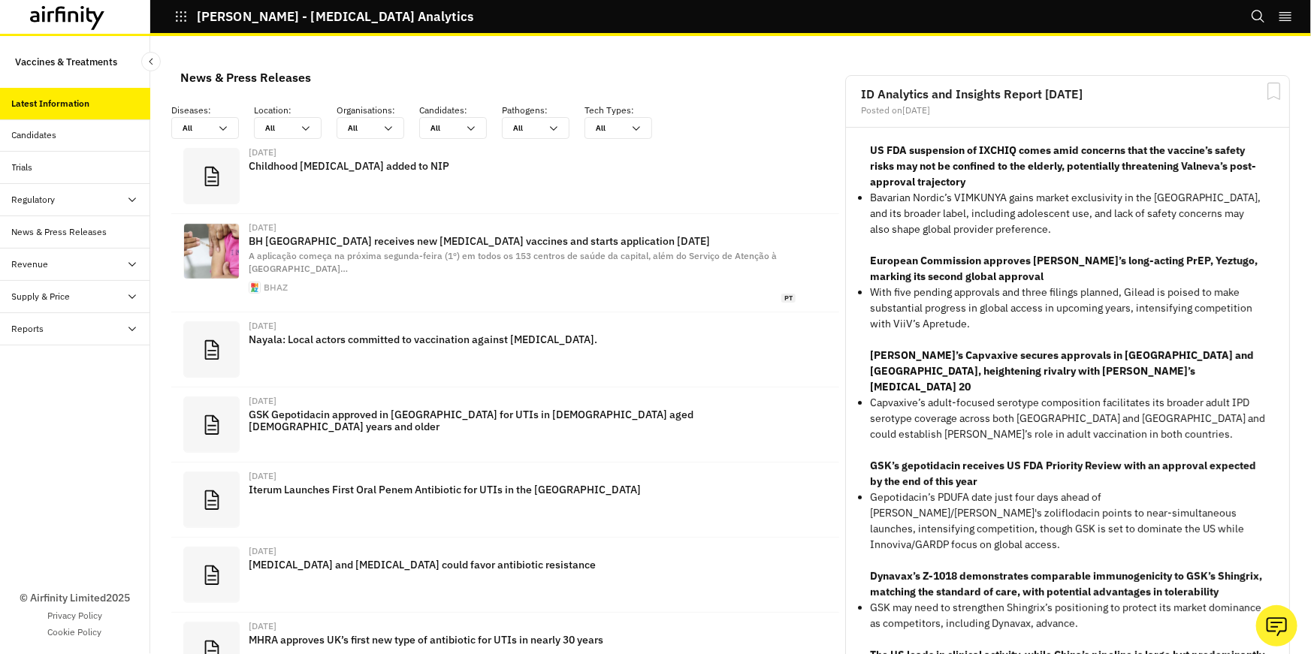
scroll to position [988, 451]
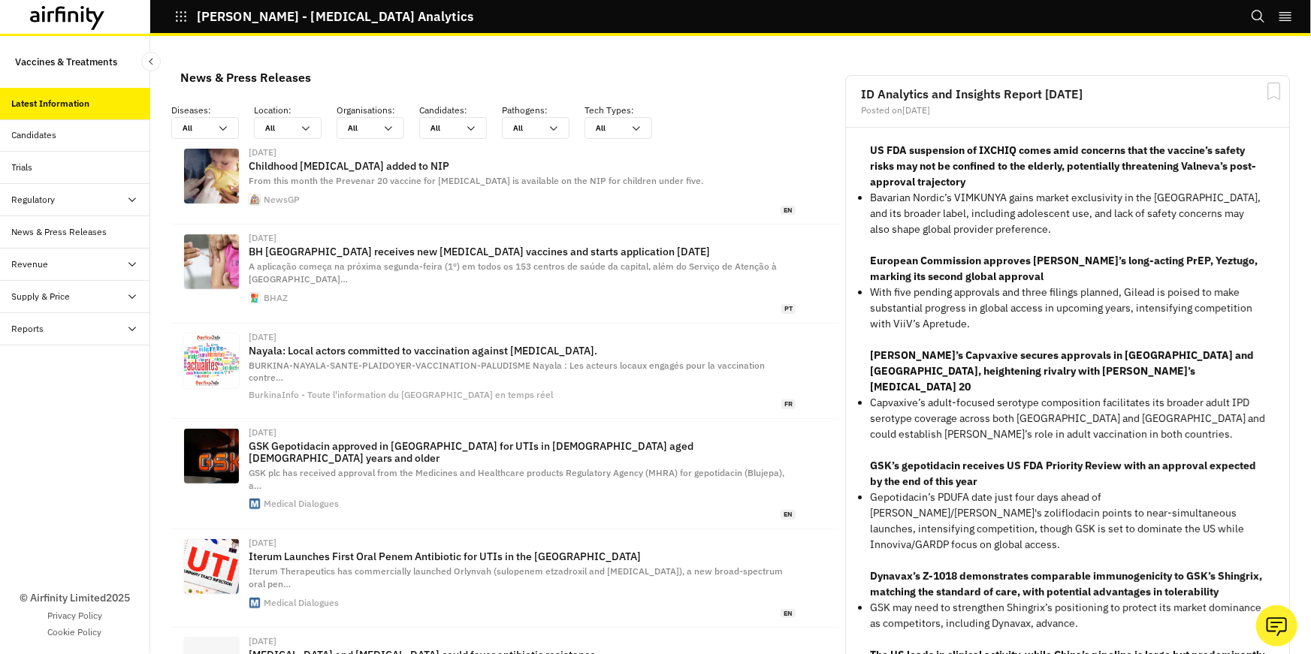
click at [53, 339] on div "Reports" at bounding box center [75, 329] width 150 height 32
click at [70, 364] on div "Reports" at bounding box center [87, 362] width 126 height 14
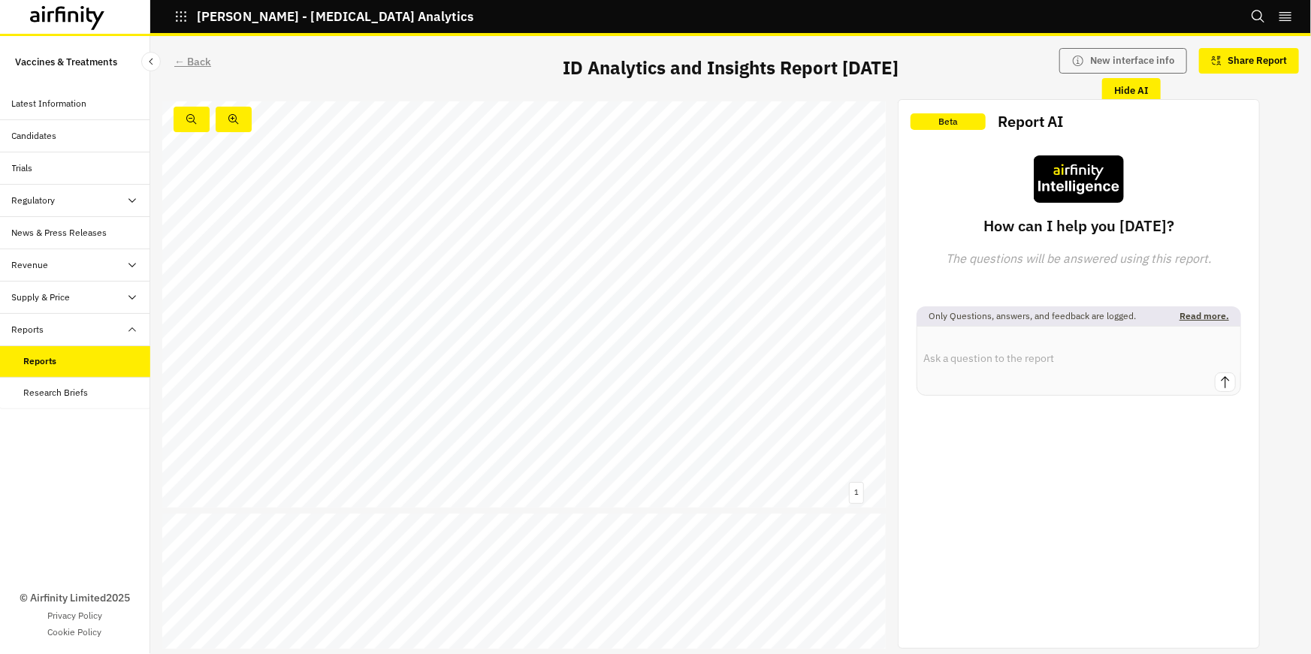
click at [195, 59] on div "← Back" at bounding box center [192, 62] width 37 height 16
